Goal: Task Accomplishment & Management: Complete application form

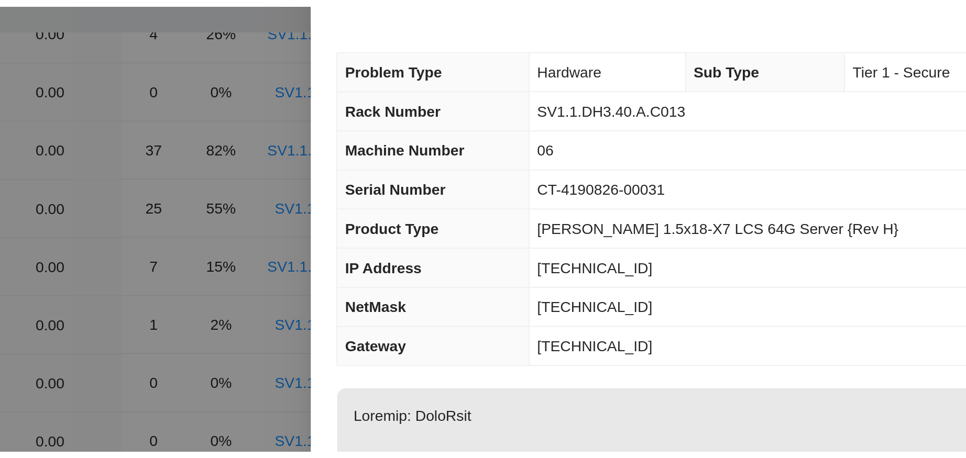
scroll to position [291, 0]
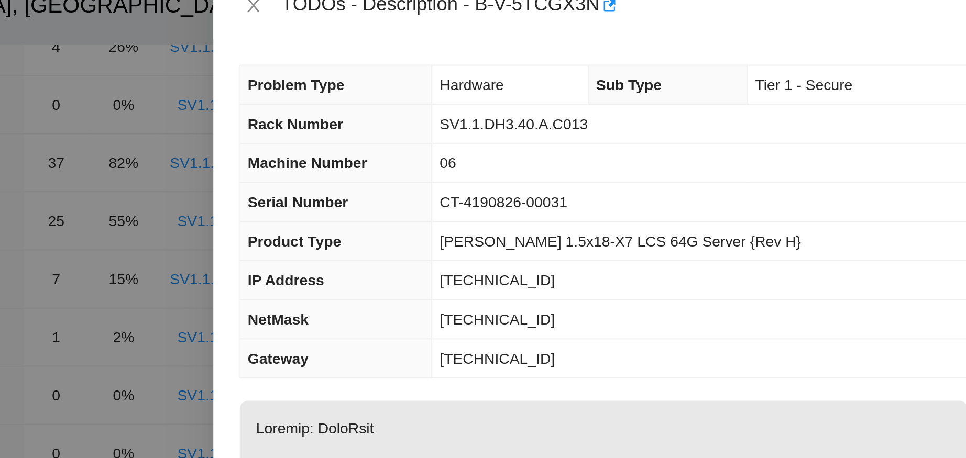
click at [542, 163] on div at bounding box center [483, 229] width 966 height 458
click at [539, 152] on div at bounding box center [483, 229] width 966 height 458
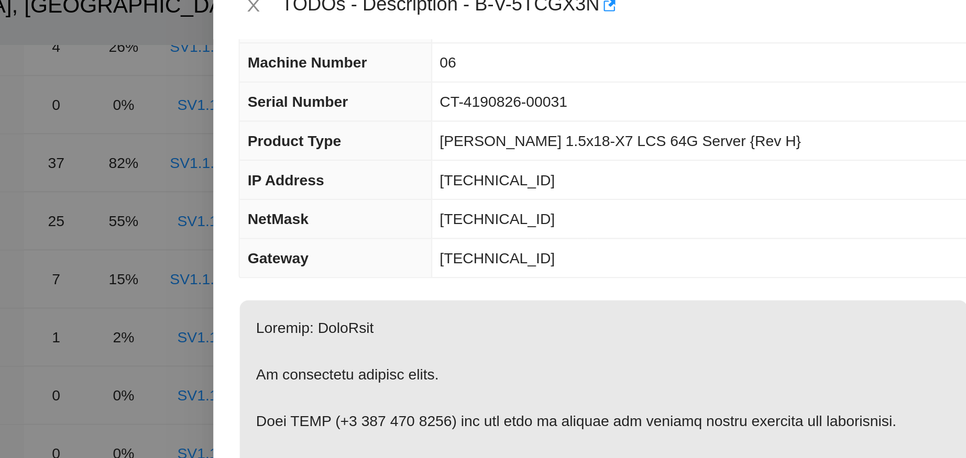
scroll to position [50, 0]
click at [561, 45] on div at bounding box center [483, 229] width 966 height 458
click at [556, 43] on div at bounding box center [483, 229] width 966 height 458
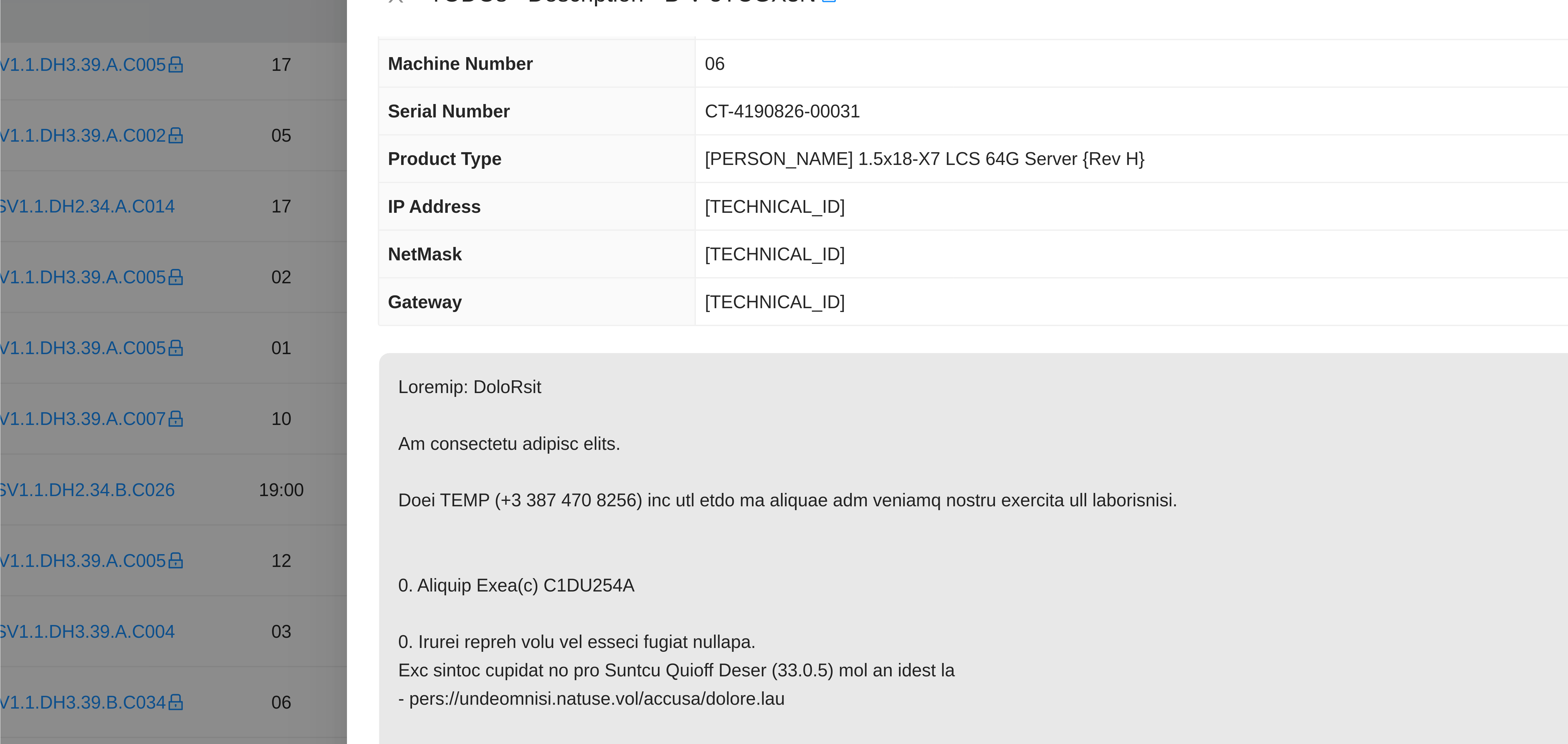
scroll to position [0, 0]
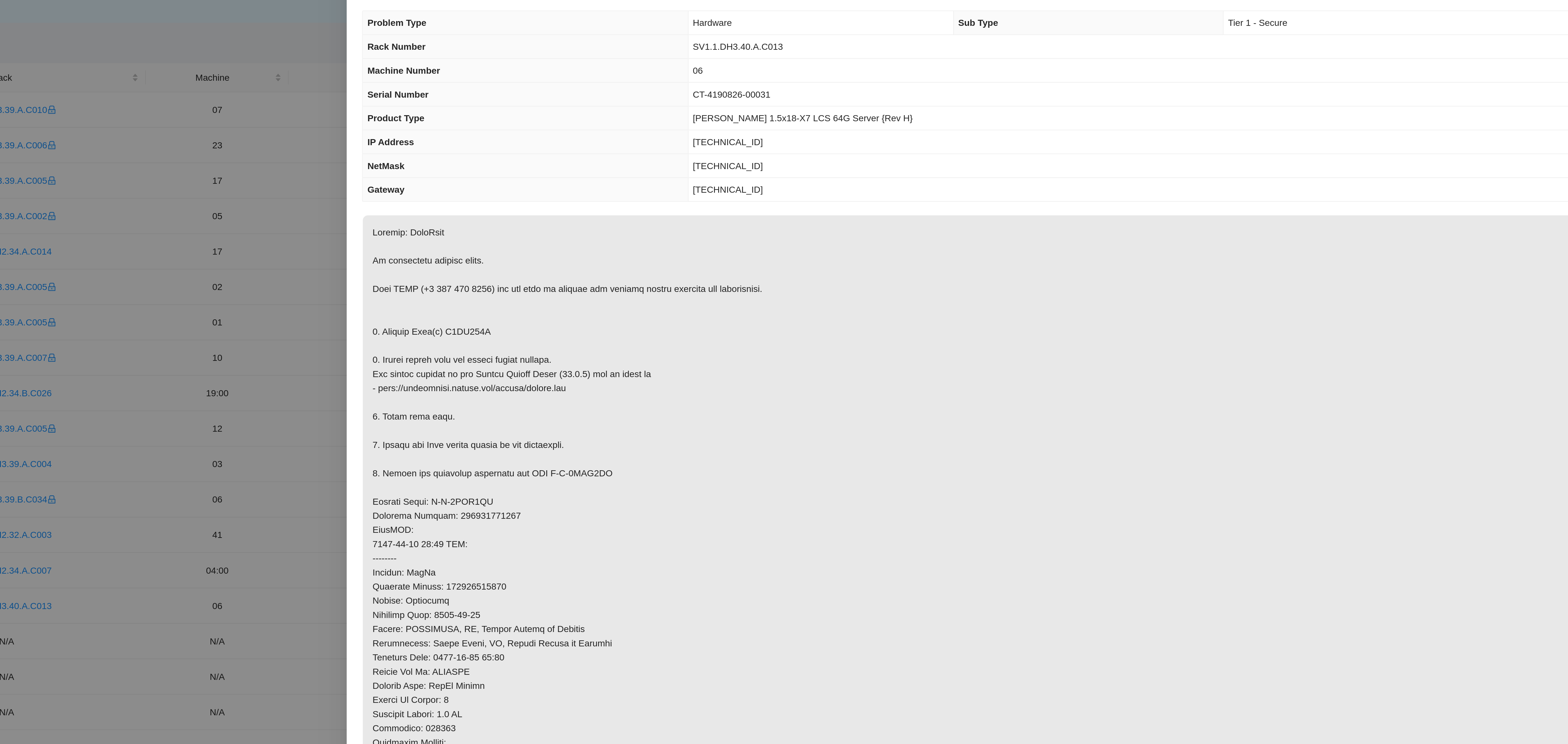
click at [588, 271] on p at bounding box center [1255, 289] width 611 height 318
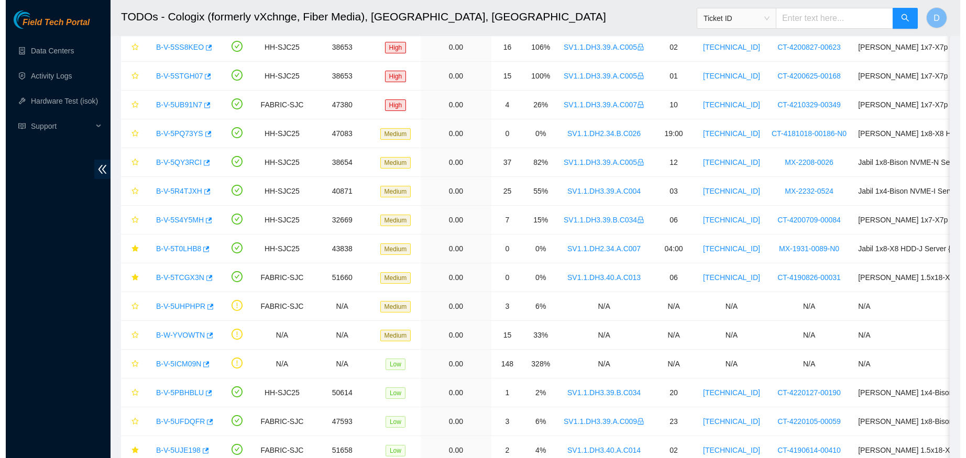
scroll to position [236, 0]
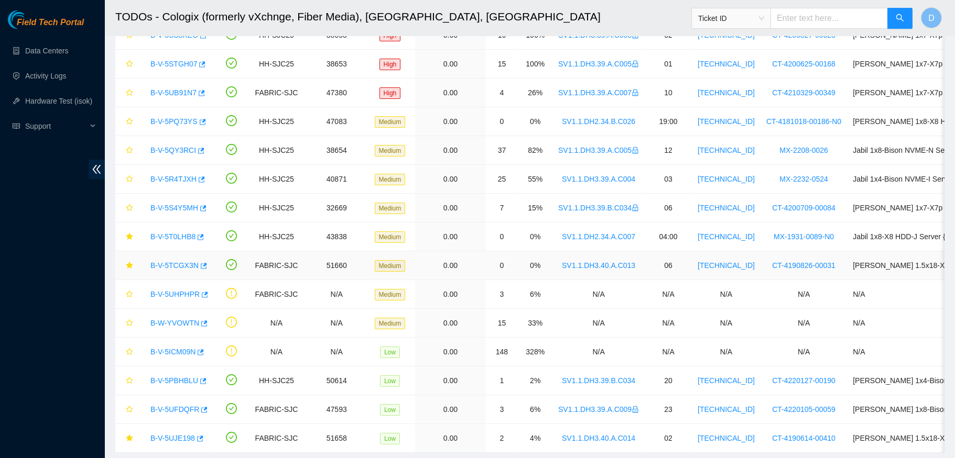
click at [173, 268] on link "B-V-5TCGX3N" at bounding box center [174, 265] width 48 height 8
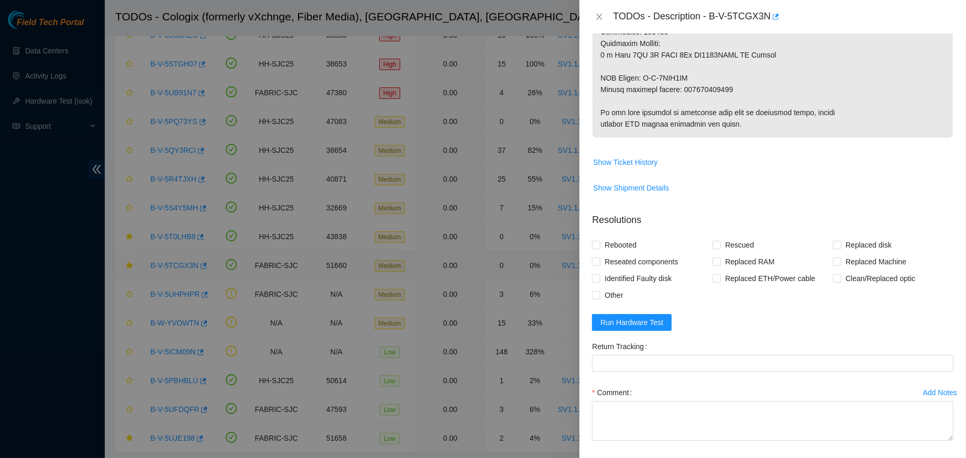
scroll to position [649, 0]
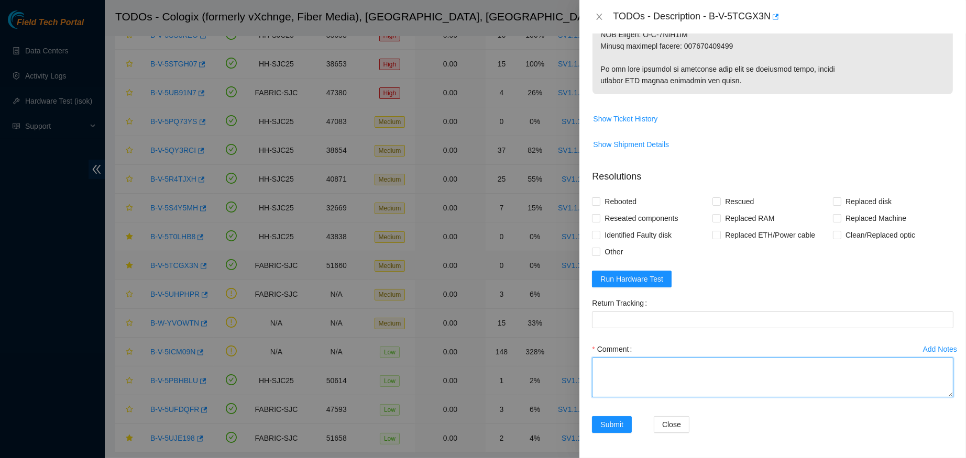
click at [660, 396] on textarea "Comment" at bounding box center [772, 378] width 361 height 40
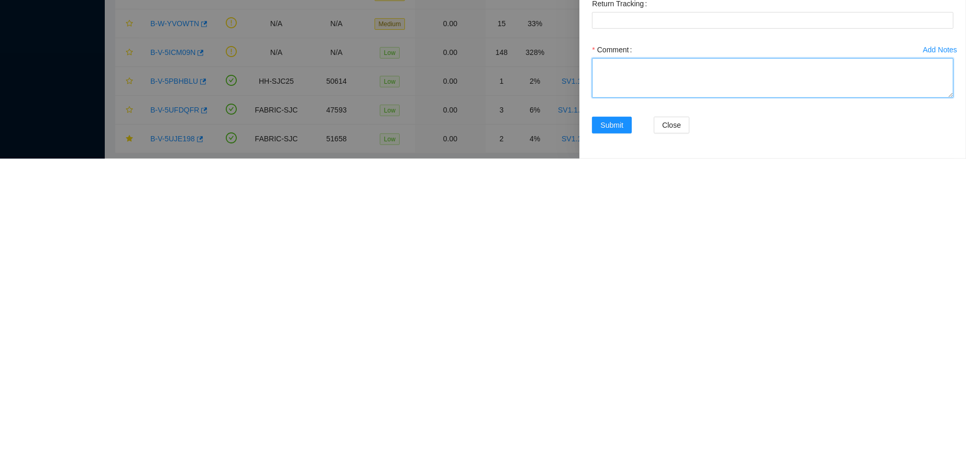
scroll to position [236, 0]
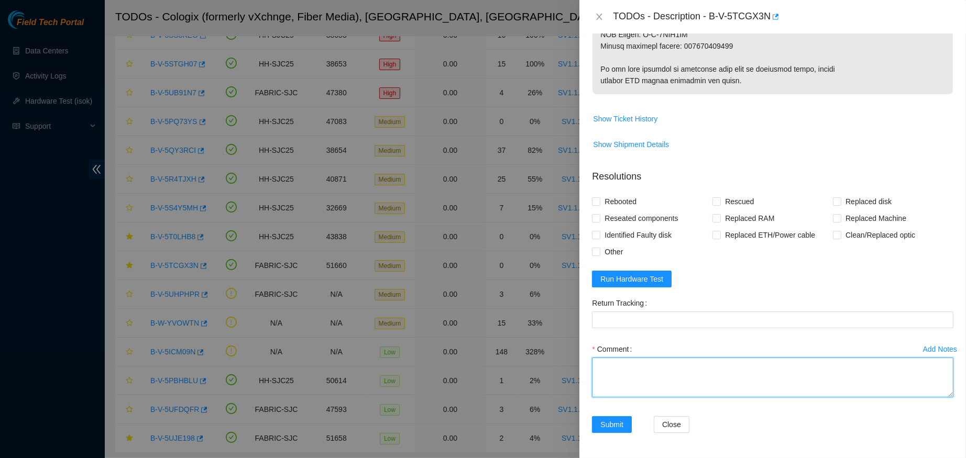
click at [766, 397] on textarea "Comment" at bounding box center [772, 378] width 361 height 40
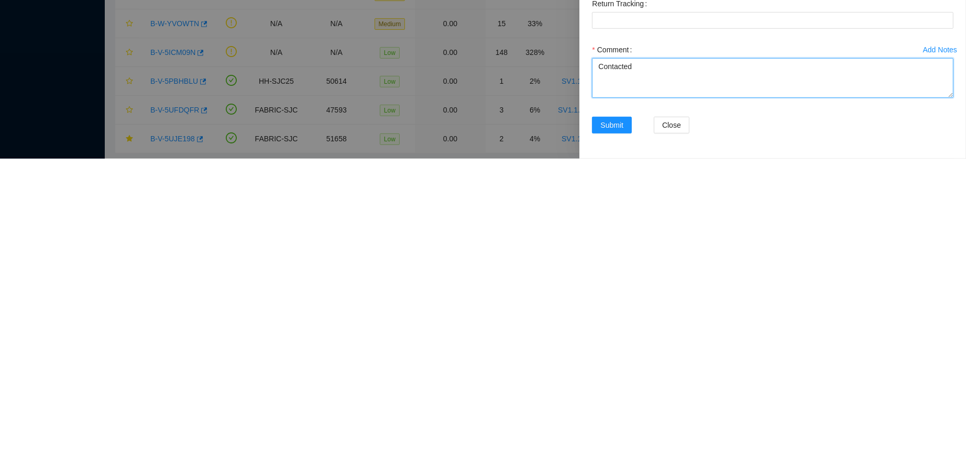
type textarea "Contacted"
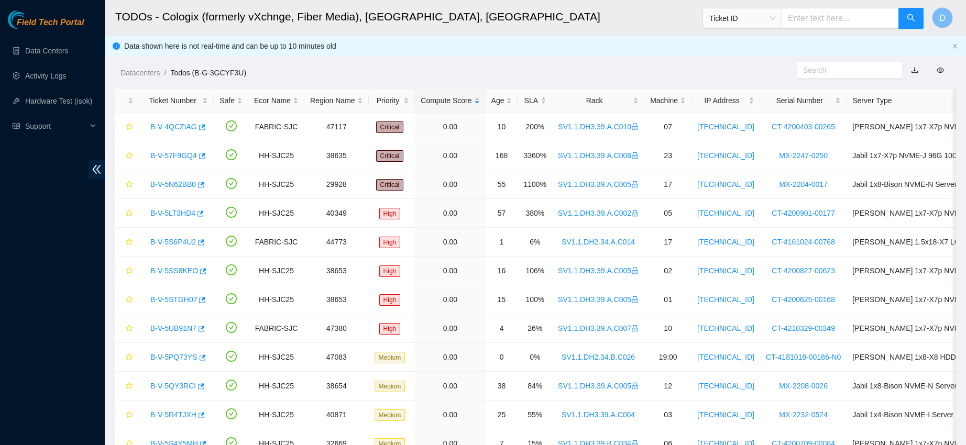
scroll to position [287, 0]
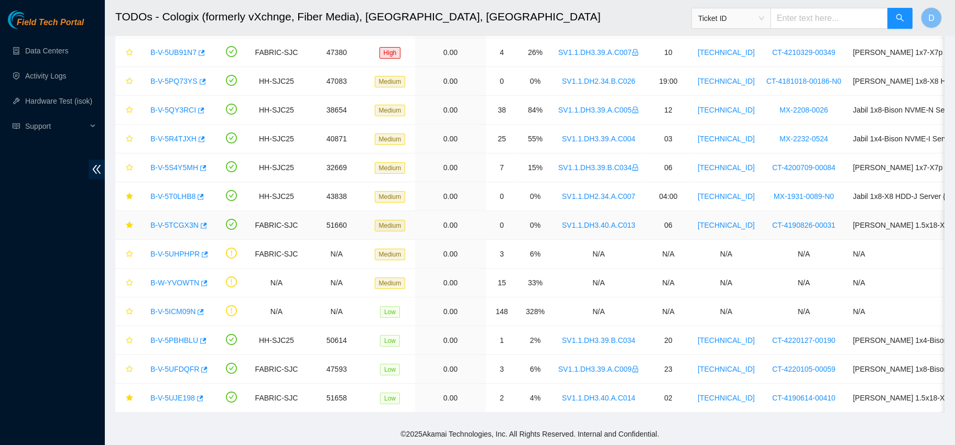
click at [171, 221] on link "B-V-5TCGX3N" at bounding box center [174, 225] width 48 height 8
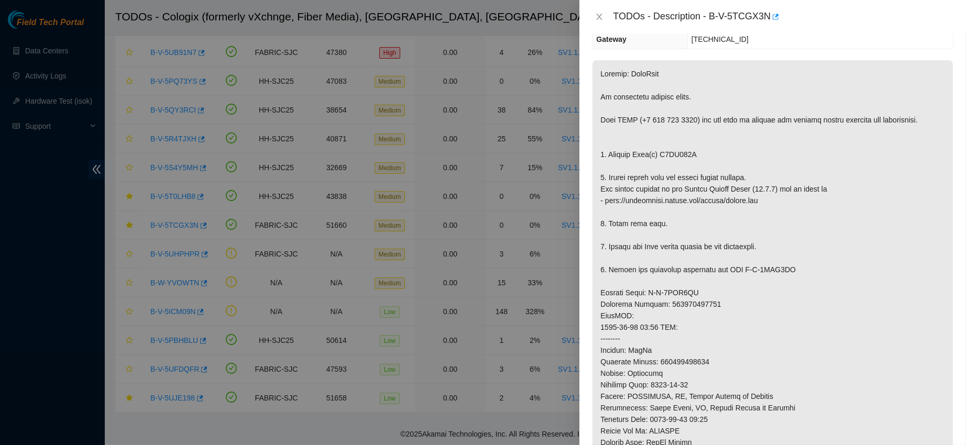
scroll to position [662, 0]
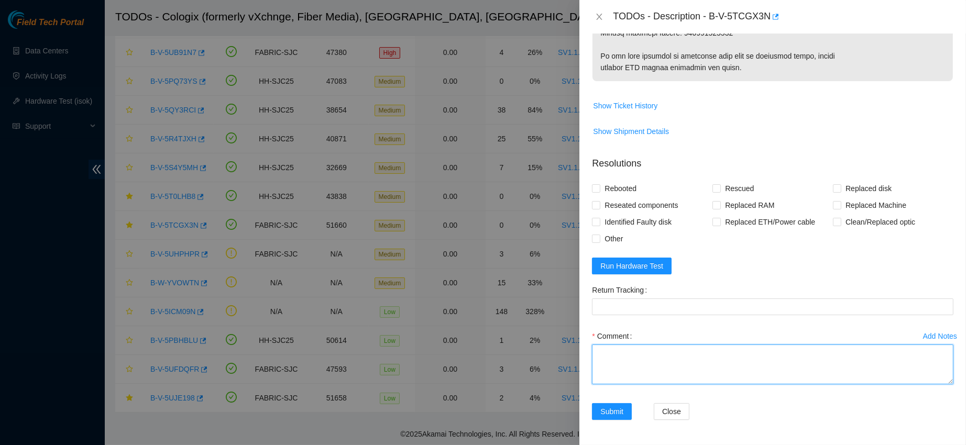
click at [606, 358] on textarea "Comment" at bounding box center [772, 365] width 361 height 40
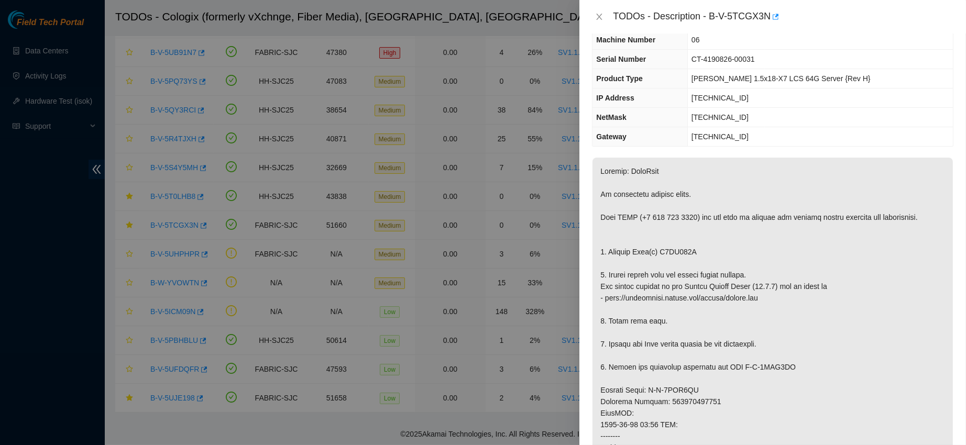
scroll to position [45, 0]
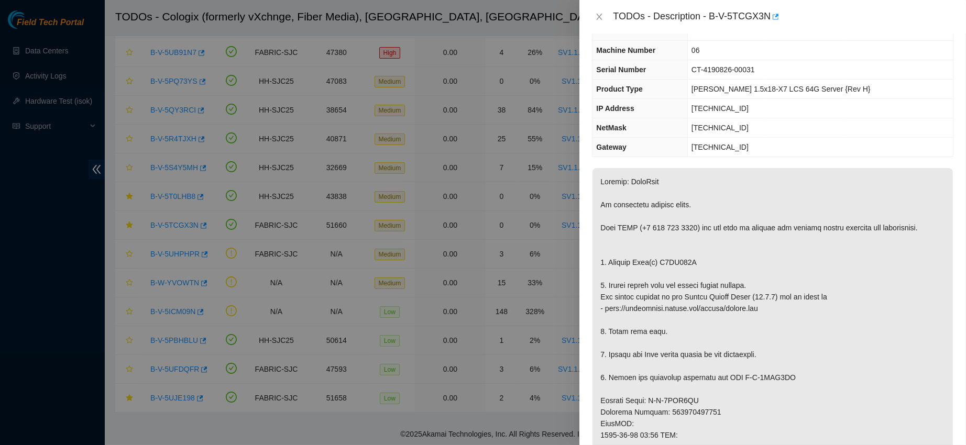
click at [662, 262] on p at bounding box center [773, 429] width 360 height 523
copy p "V6JE201S"
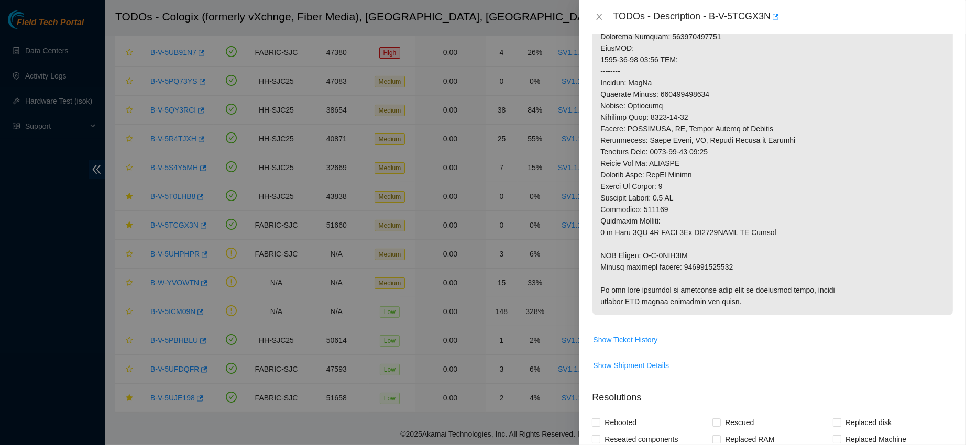
scroll to position [662, 0]
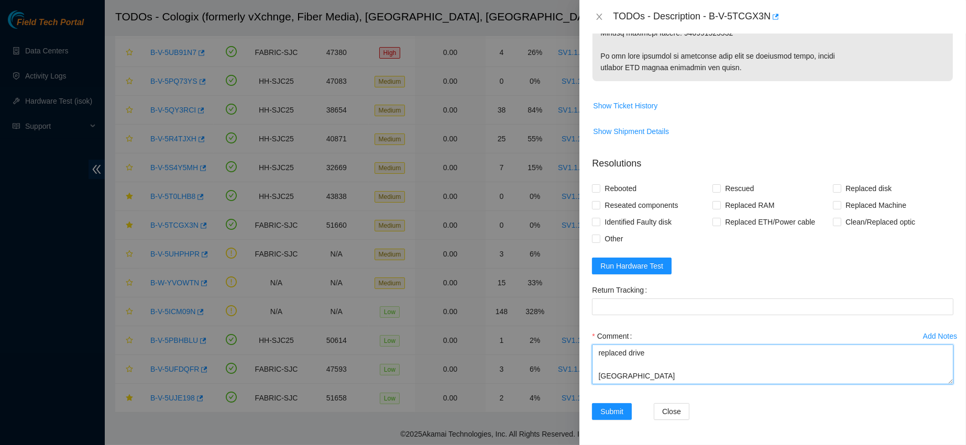
click at [623, 380] on textarea "contacted nocc to confirm ticket was safe verified sn on machine connected moni…" at bounding box center [772, 365] width 361 height 40
paste textarea "V6JE201S"
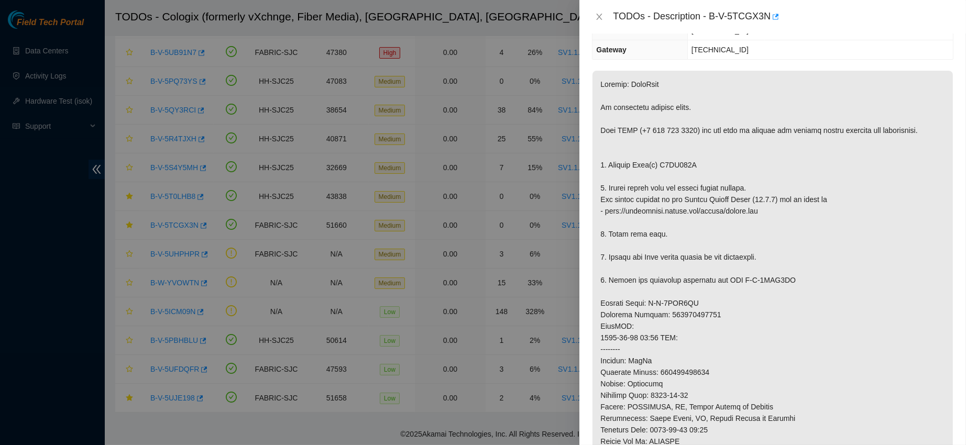
scroll to position [0, 0]
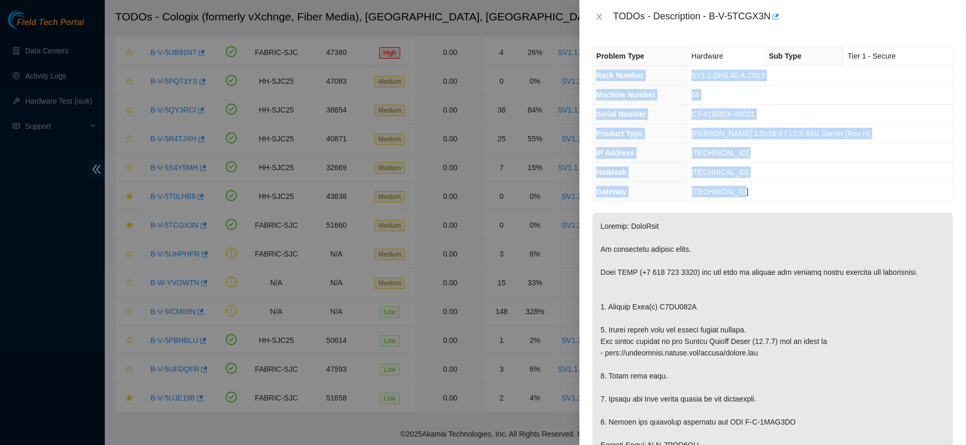
drag, startPoint x: 597, startPoint y: 74, endPoint x: 796, endPoint y: 198, distance: 234.6
click at [796, 198] on tbody "Problem Type Hardware Sub Type Tier 1 - Secure Rack Number SV1.1.DH3.40.A.C013 …" at bounding box center [773, 124] width 360 height 155
copy tbody "Rack Number SV1.1.DH3.40.A.C013 Machine Number 06 Serial Number CT-4190826-0003…"
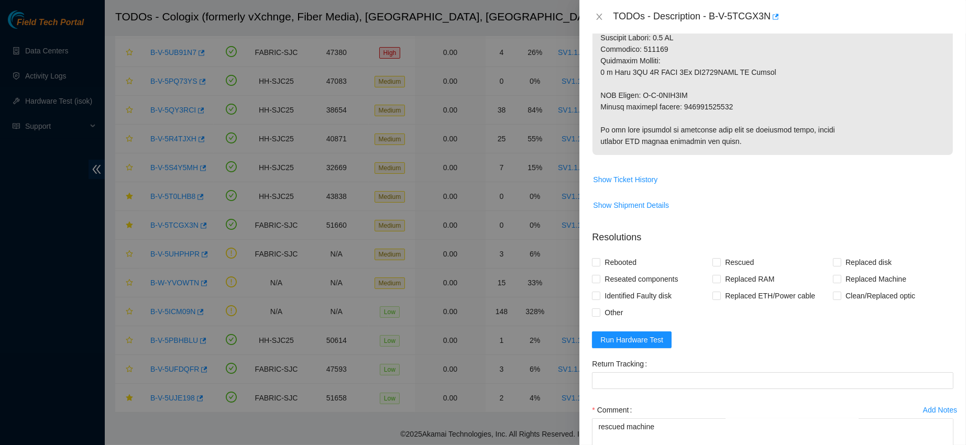
scroll to position [662, 0]
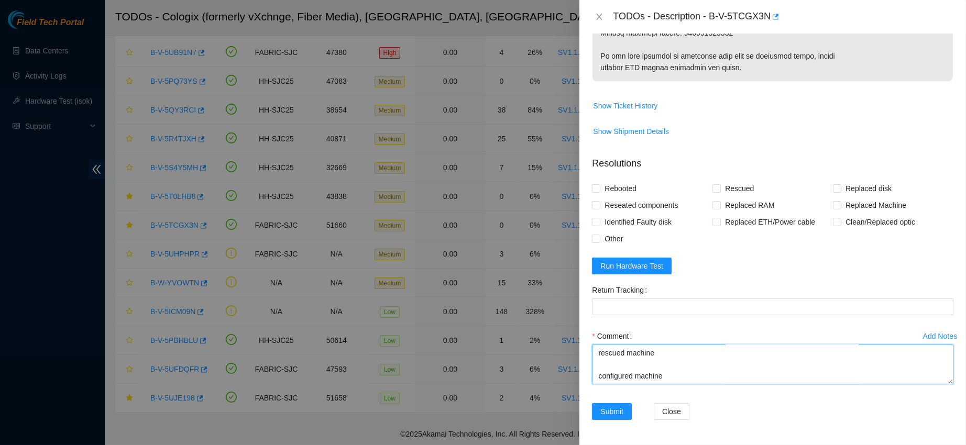
click at [638, 379] on textarea "contacted nocc to confirm ticket was safe verified sn on machine connected moni…" at bounding box center [772, 365] width 361 height 40
paste textarea "Rack Number SV1.1.DH3.40.A.C013 Machine Number 06 Serial Number CT-4190826-0003…"
click at [633, 279] on form "Resolutions Rebooted Rescued Replaced disk Reseated components Replaced RAM Rep…" at bounding box center [772, 290] width 361 height 284
click at [641, 273] on button "Run Hardware Test" at bounding box center [632, 266] width 80 height 17
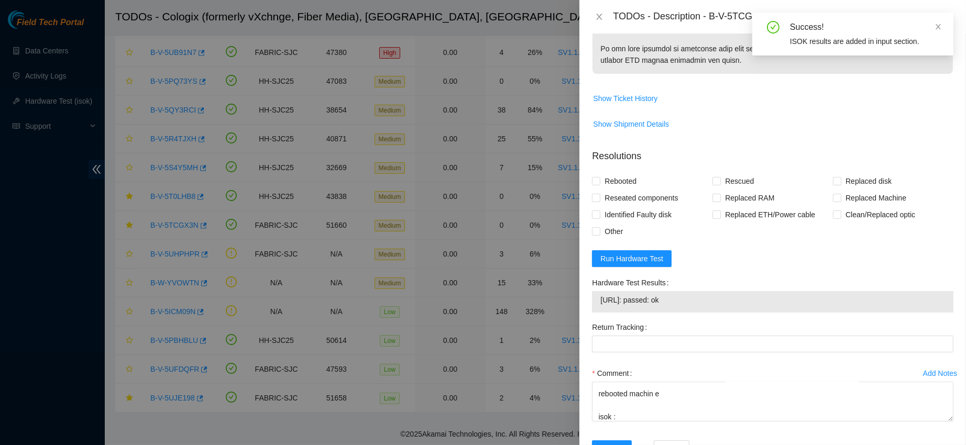
drag, startPoint x: 703, startPoint y: 315, endPoint x: 575, endPoint y: 313, distance: 127.8
click at [575, 313] on div "TODOs - Description - B-V-5TCGX3N Problem Type Hardware Sub Type Tier 1 - Secur…" at bounding box center [483, 222] width 966 height 445
click at [630, 306] on span "23.11.212.137: passed: ok" at bounding box center [772, 300] width 345 height 12
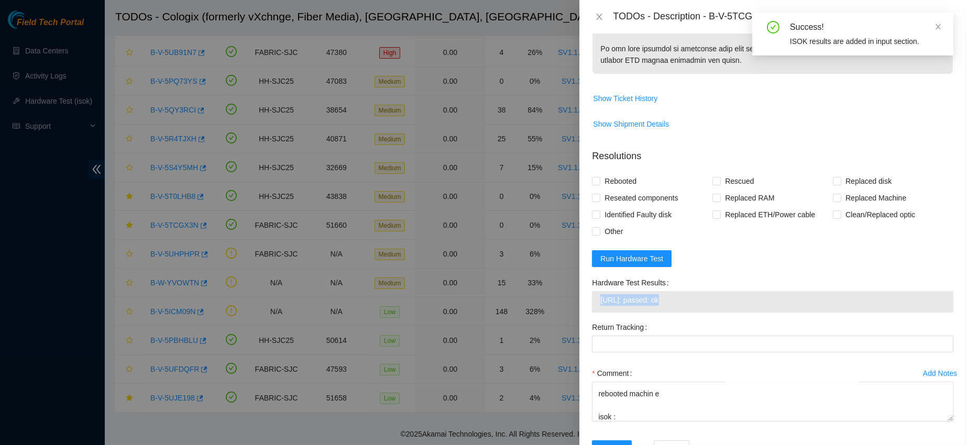
scroll to position [706, 0]
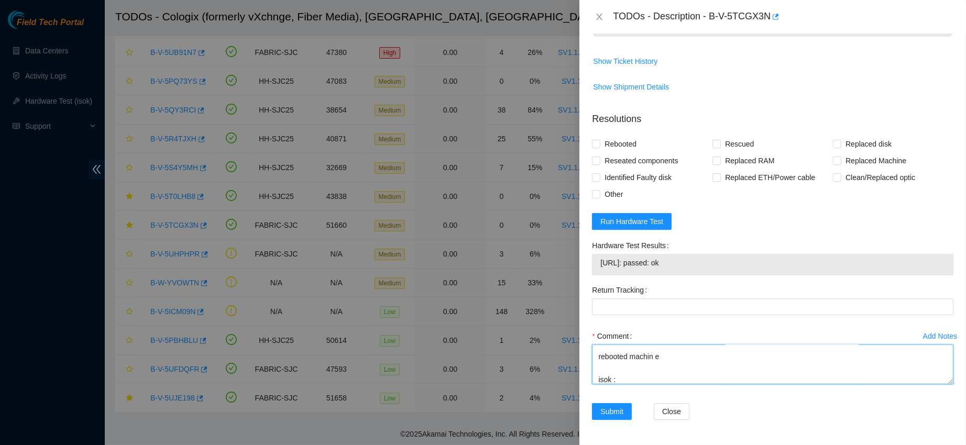
click at [632, 374] on textarea "contacted nocc to confirm ticket was safe verified sn on machine connected moni…" at bounding box center [772, 365] width 361 height 40
paste textarea "23.11.212.137: passed: ok"
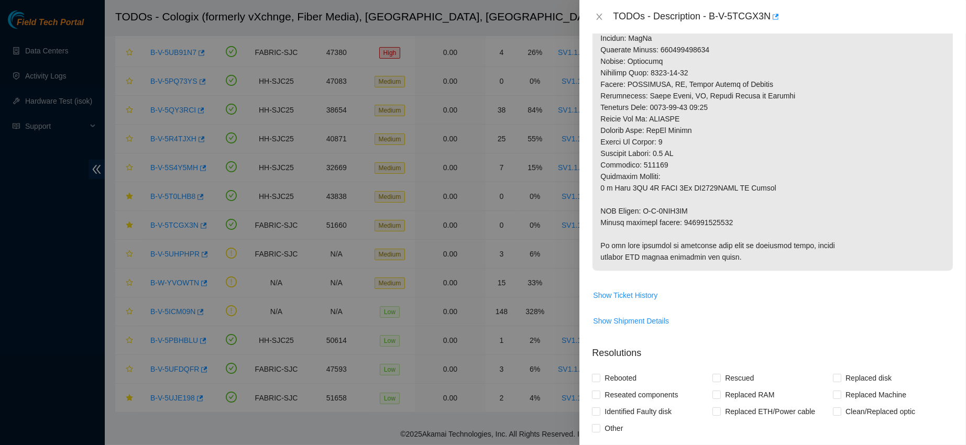
scroll to position [462, 0]
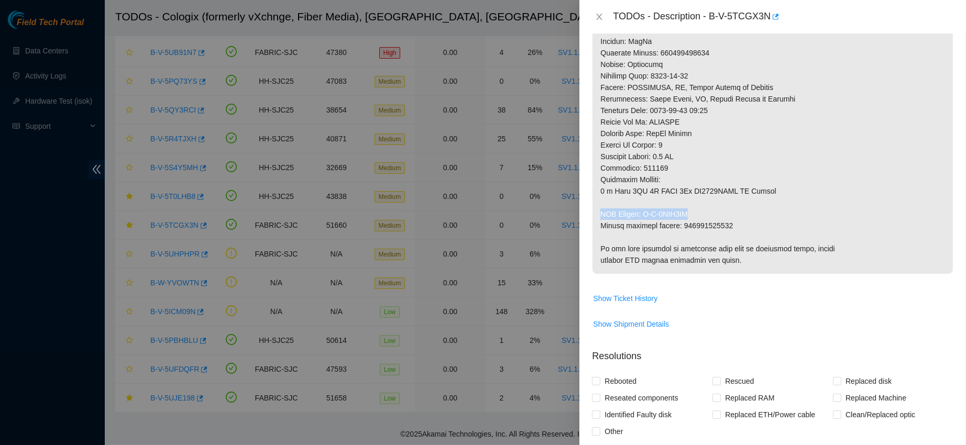
drag, startPoint x: 694, startPoint y: 206, endPoint x: 692, endPoint y: 216, distance: 9.6
click at [692, 216] on p at bounding box center [773, 12] width 360 height 523
copy p "RMA Return: B-V-5TWN7KY"
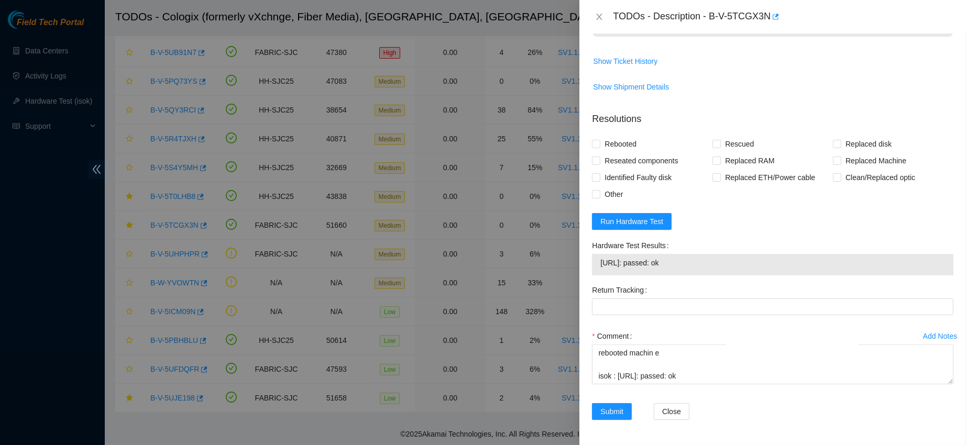
click at [612, 386] on div "Comment contacted nocc to confirm ticket was safe verified sn on machine connec…" at bounding box center [772, 359] width 361 height 63
click at [610, 378] on textarea "contacted nocc to confirm ticket was safe verified sn on machine connected moni…" at bounding box center [772, 365] width 361 height 40
paste textarea "RMA Return: B-V-5TWN7KY"
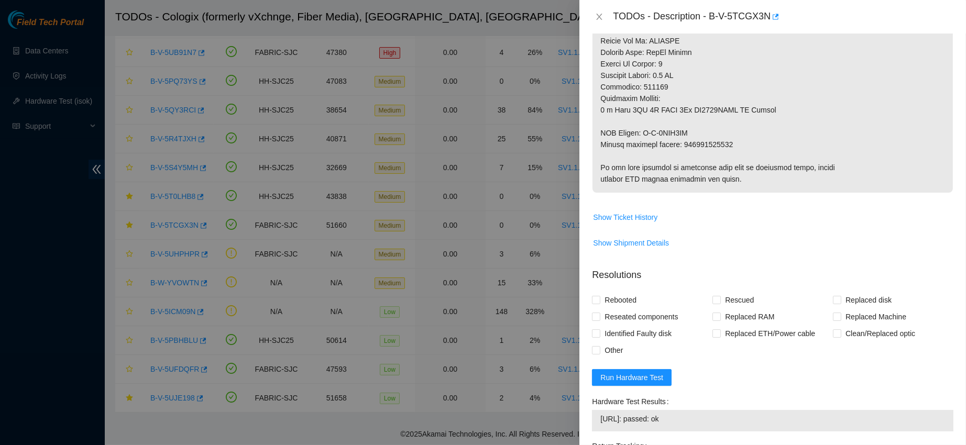
scroll to position [541, 0]
type textarea "contacted nocc to confirm ticket was safe verified sn on machine connected moni…"
click at [628, 304] on span "Rebooted" at bounding box center [620, 301] width 40 height 17
click at [599, 304] on input "Rebooted" at bounding box center [595, 301] width 7 height 7
checkbox input "true"
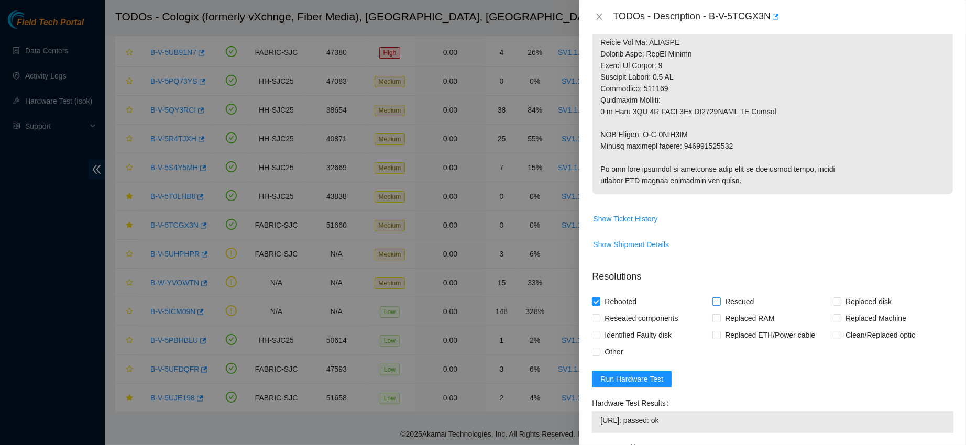
click at [731, 304] on span "Rescued" at bounding box center [739, 301] width 37 height 17
click at [720, 304] on input "Rescued" at bounding box center [715, 301] width 7 height 7
checkbox input "true"
click at [858, 310] on span "Replaced disk" at bounding box center [868, 301] width 54 height 17
click at [840, 305] on input "Replaced disk" at bounding box center [836, 301] width 7 height 7
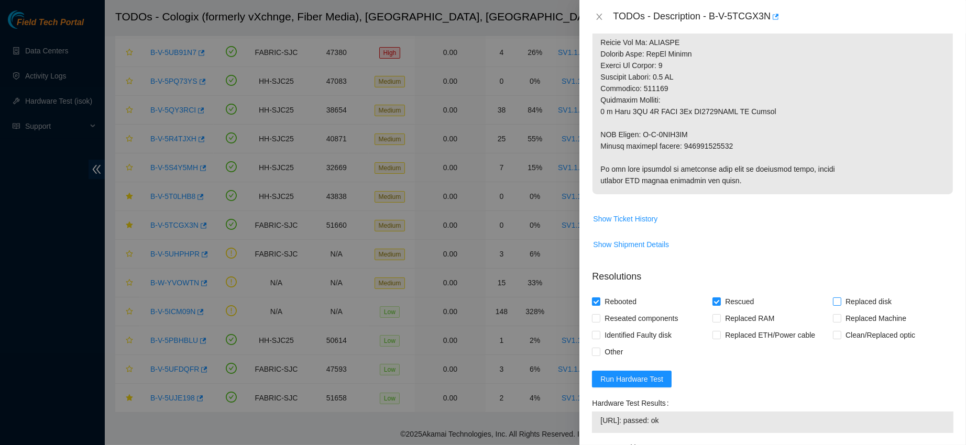
checkbox input "true"
copy p "463470043863"
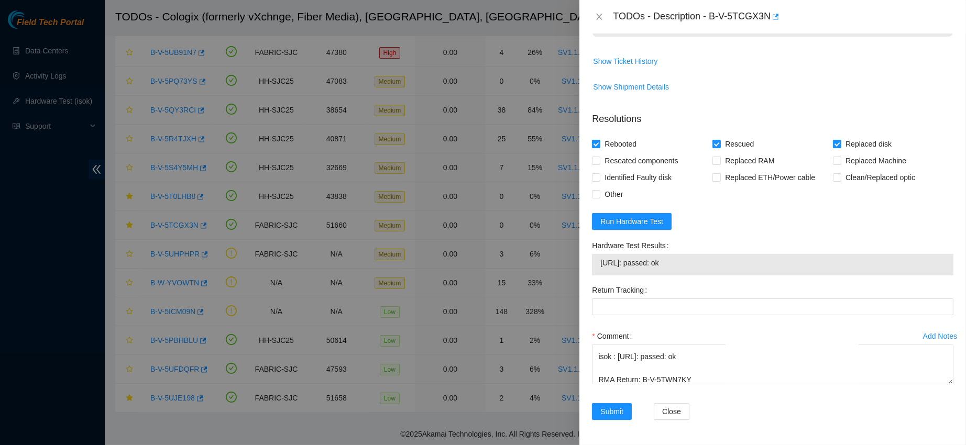
scroll to position [706, 0]
click at [637, 300] on Tracking "Return Tracking" at bounding box center [772, 307] width 361 height 17
paste Tracking "463470043863"
type Tracking "463470043863"
click at [605, 419] on button "Submit" at bounding box center [612, 411] width 40 height 17
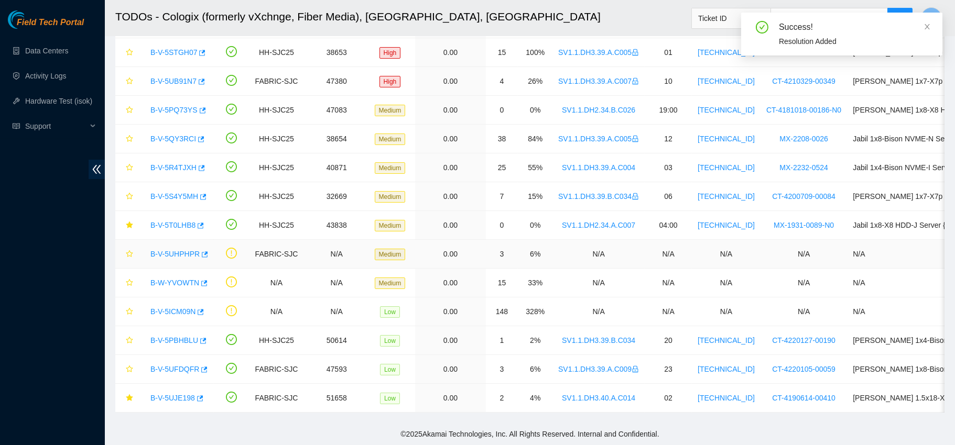
scroll to position [258, 0]
click at [68, 52] on link "Data Centers" at bounding box center [46, 51] width 43 height 8
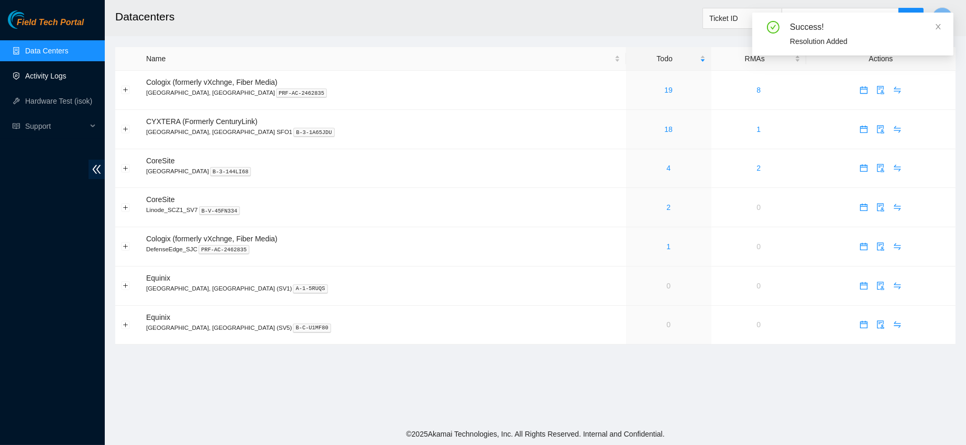
click at [67, 76] on link "Activity Logs" at bounding box center [45, 76] width 41 height 8
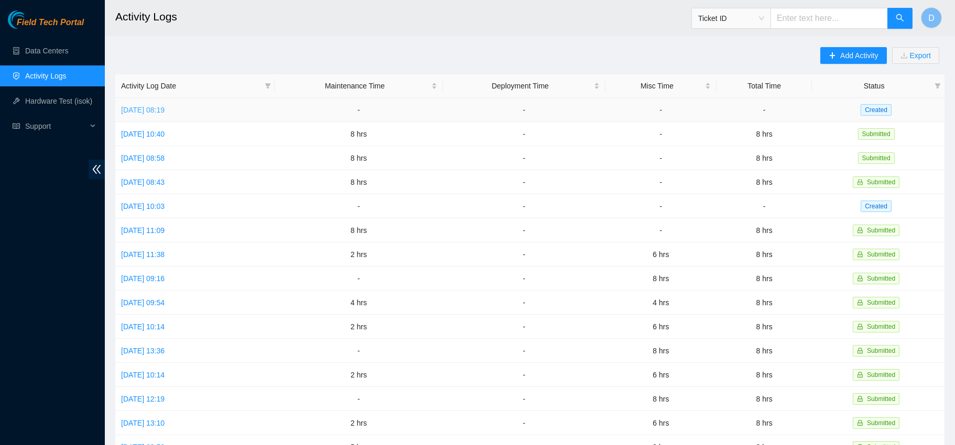
click at [159, 107] on link "Fri, 22 Aug 2025 08:19" at bounding box center [142, 110] width 43 height 8
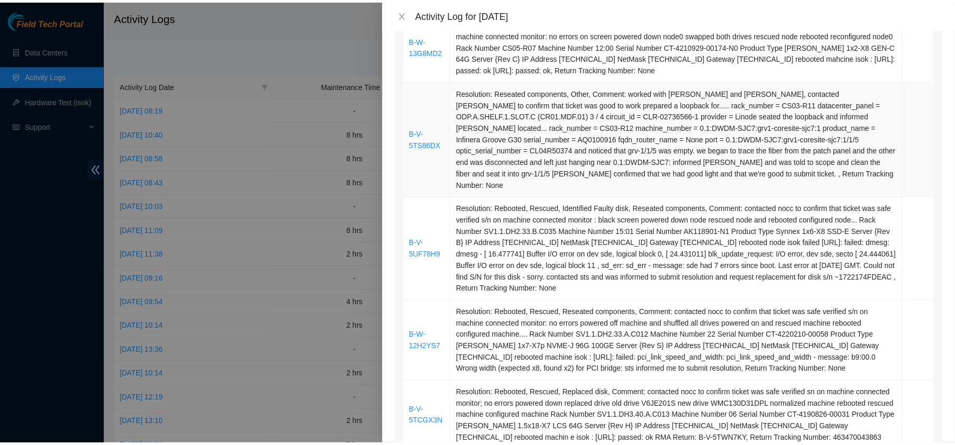
scroll to position [176, 0]
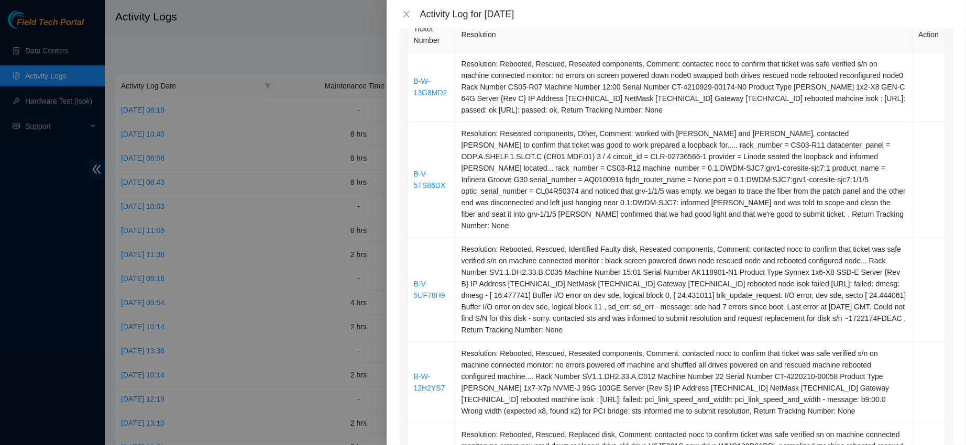
click at [51, 50] on div at bounding box center [483, 222] width 966 height 445
click at [406, 16] on icon "close" at bounding box center [406, 14] width 8 height 8
